Goal: Transaction & Acquisition: Download file/media

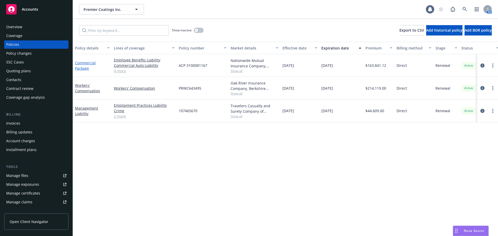
click at [81, 67] on link "Commercial Package" at bounding box center [85, 65] width 21 height 10
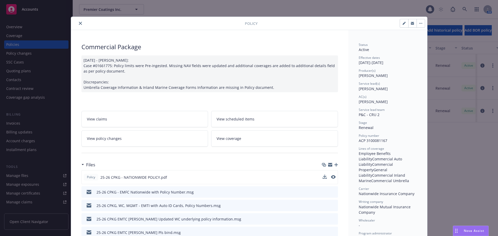
click at [334, 179] on div "Policy 25-26 CPKG - NATIONWIDE POLICY.pdf" at bounding box center [209, 177] width 257 height 14
click at [331, 178] on icon "preview file" at bounding box center [332, 177] width 5 height 4
click at [320, 178] on div "Policy 25-26 CPKG - NATIONWIDE POLICY.pdf" at bounding box center [209, 177] width 257 height 14
click at [322, 178] on icon "download file" at bounding box center [324, 177] width 4 height 4
click at [79, 24] on icon "close" at bounding box center [80, 23] width 3 height 3
